Goal: Task Accomplishment & Management: Complete application form

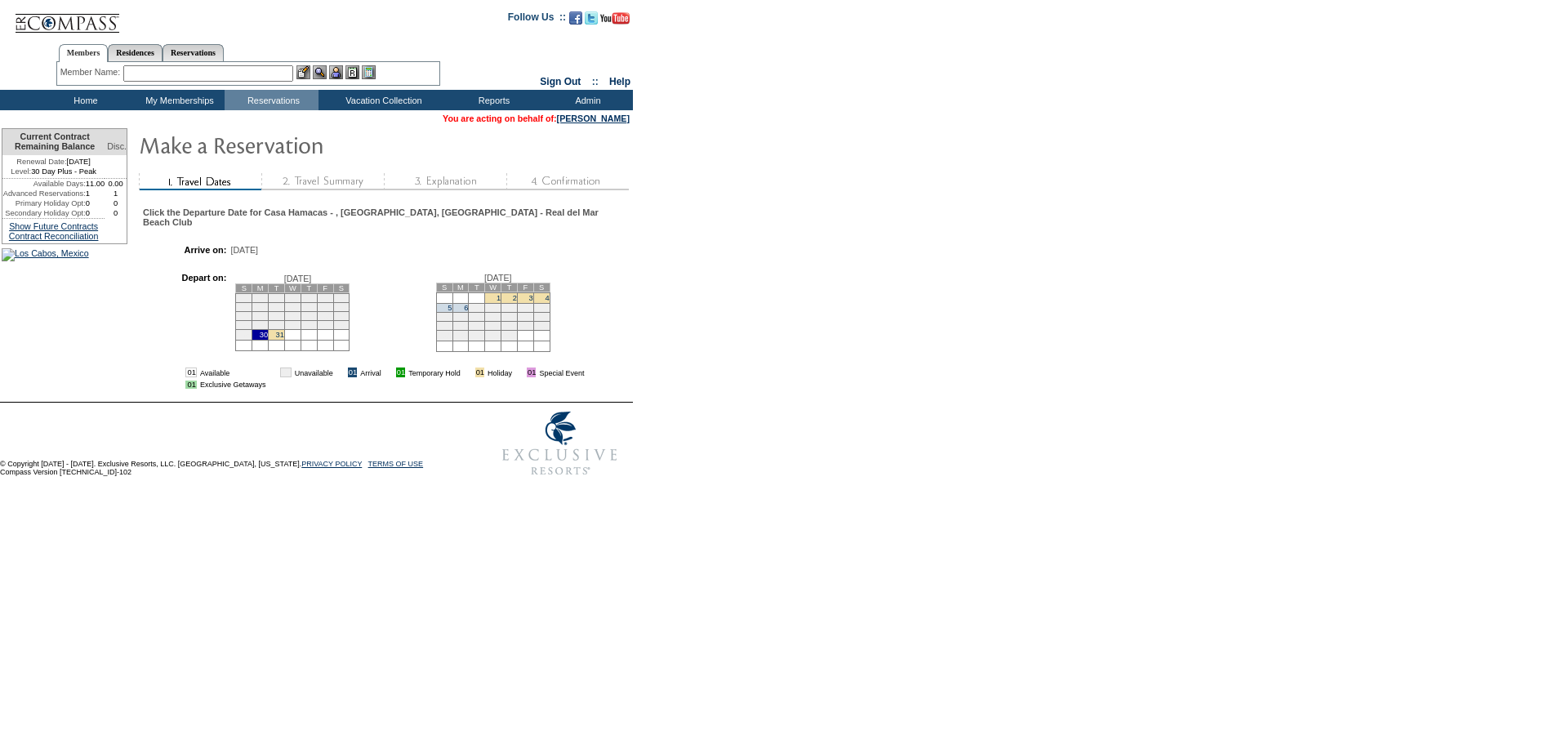
click at [452, 304] on td "5" at bounding box center [444, 307] width 16 height 9
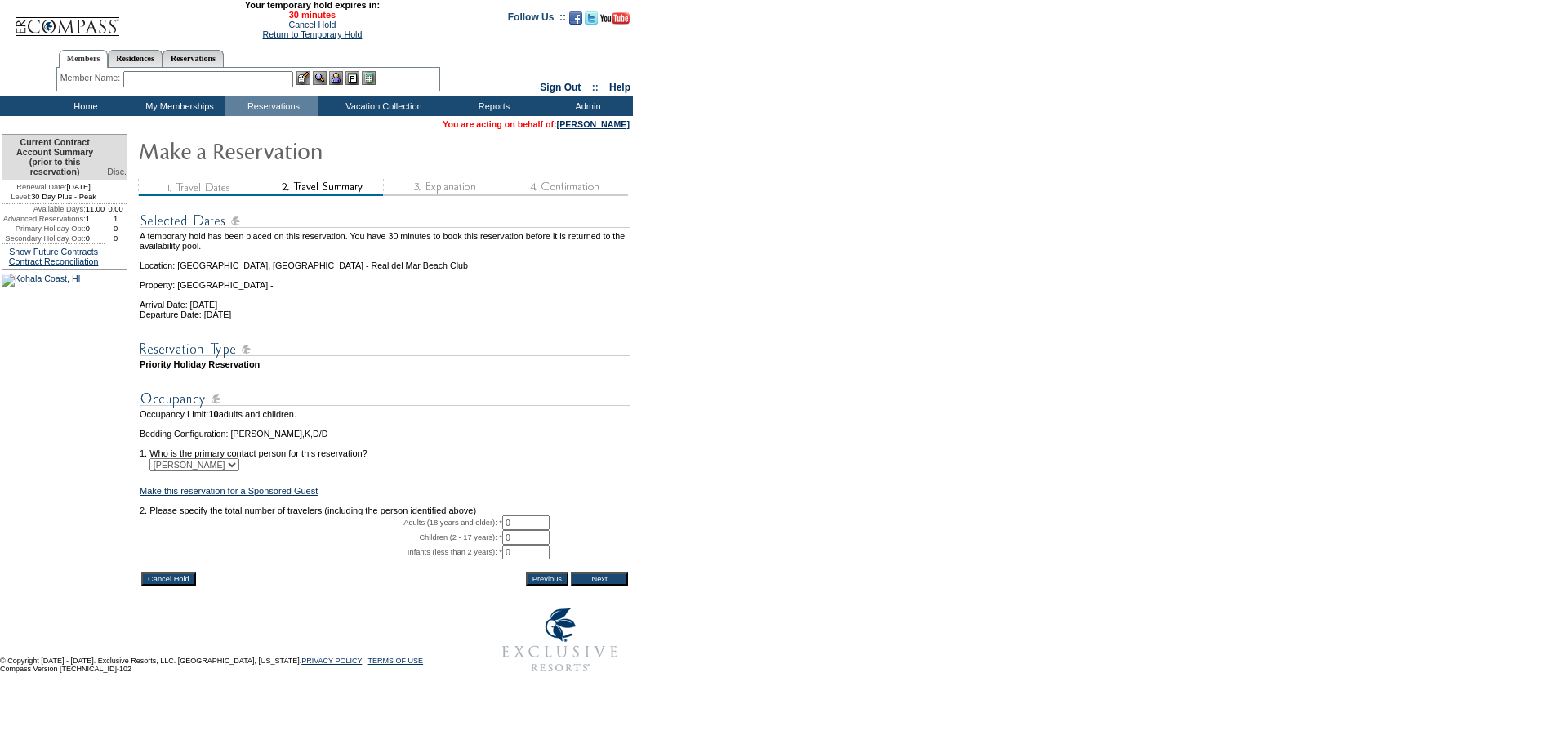
click at [538, 530] on input "0" at bounding box center [526, 523] width 48 height 15
type input "2"
click at [542, 545] on input "0" at bounding box center [526, 538] width 48 height 15
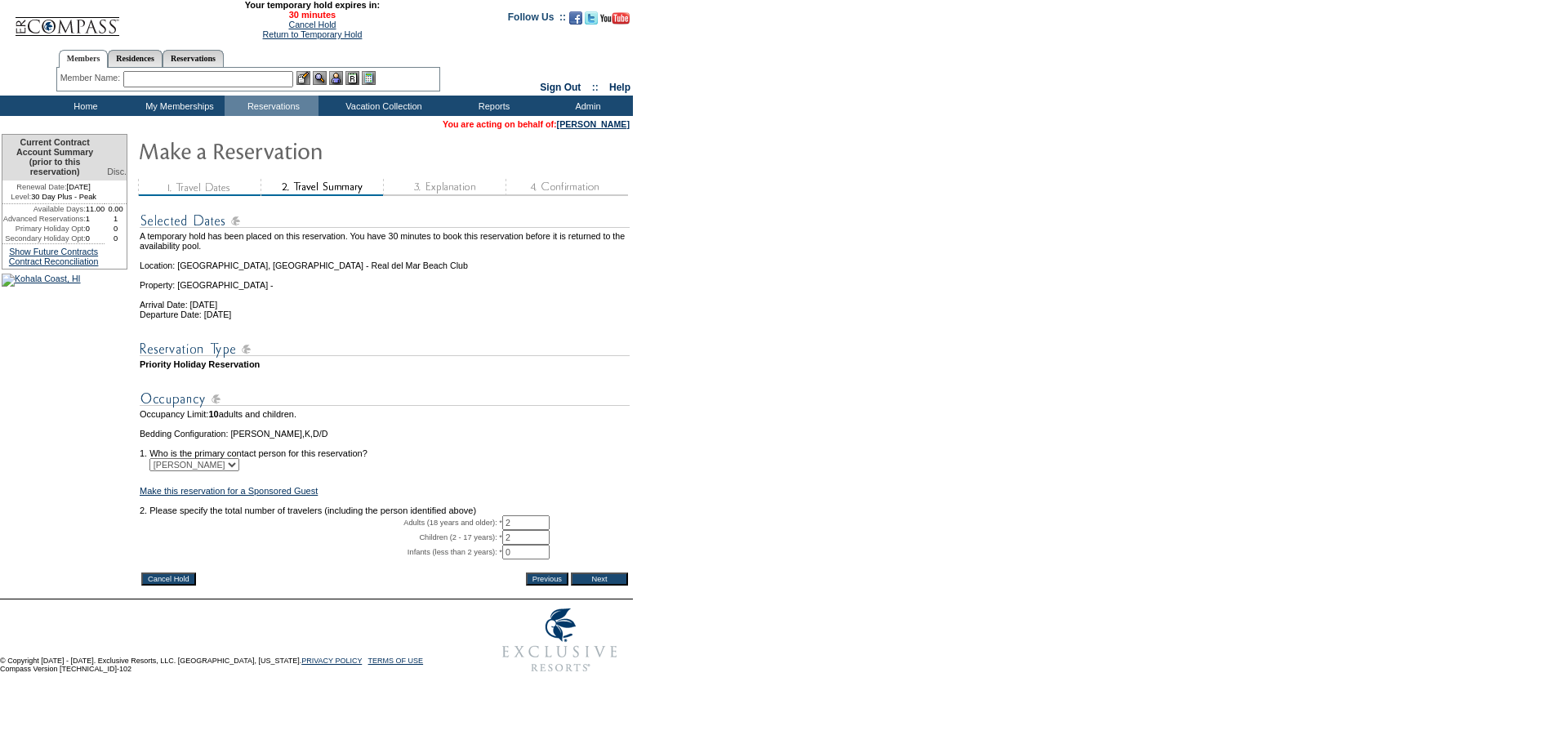
type input "2"
click at [618, 586] on input "Next" at bounding box center [600, 579] width 57 height 13
